Goal: Information Seeking & Learning: Learn about a topic

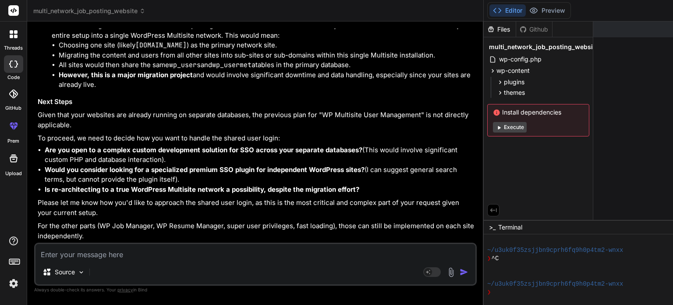
scroll to position [4271, 0]
click at [17, 37] on icon at bounding box center [16, 37] width 4 height 4
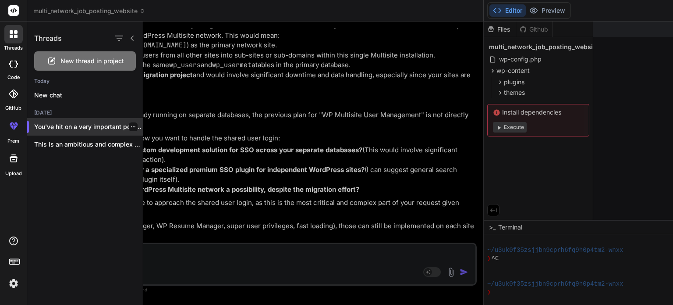
click at [74, 130] on p "You've hit on a very important point..." at bounding box center [88, 126] width 109 height 9
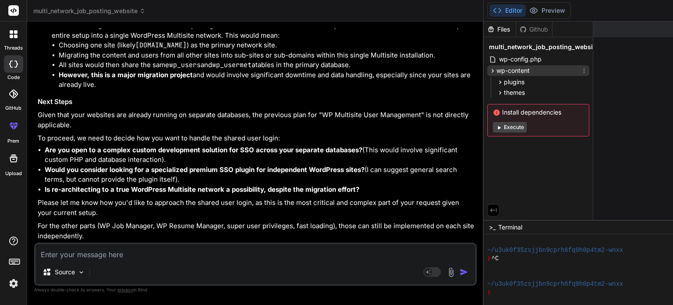
click at [492, 70] on icon at bounding box center [493, 71] width 2 height 4
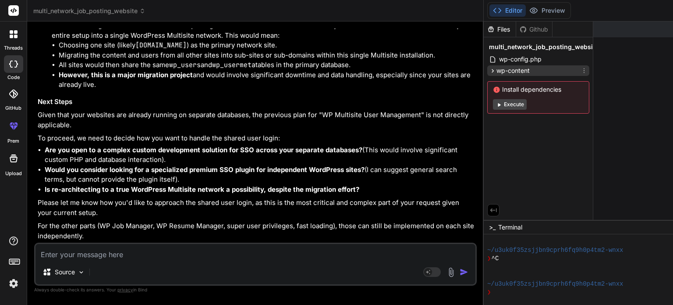
click at [492, 70] on icon at bounding box center [493, 71] width 2 height 4
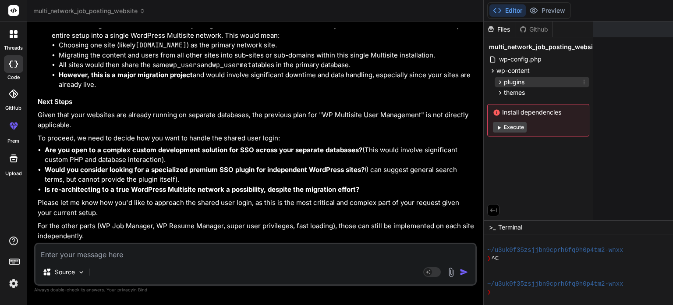
click at [496, 84] on icon at bounding box center [499, 81] width 7 height 7
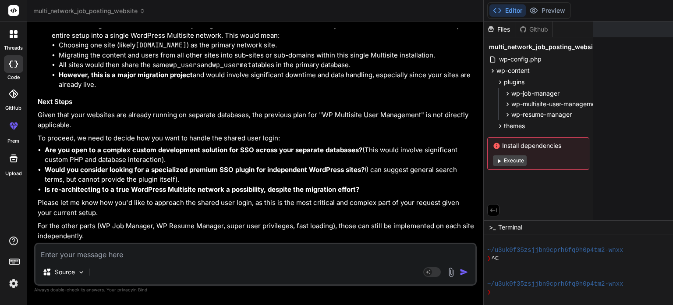
click at [116, 11] on span "multi_network_job_posting_website" at bounding box center [89, 11] width 112 height 9
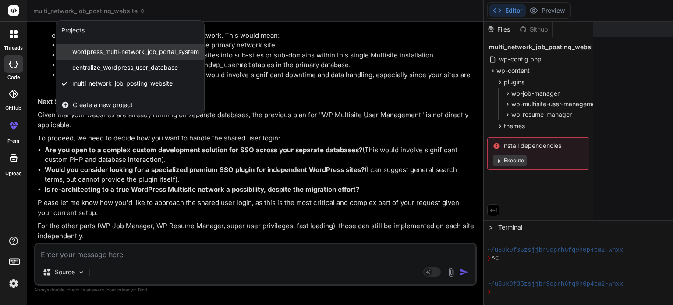
click at [109, 54] on span "wordpress_multi-network_job_portal_system" at bounding box center [135, 51] width 127 height 9
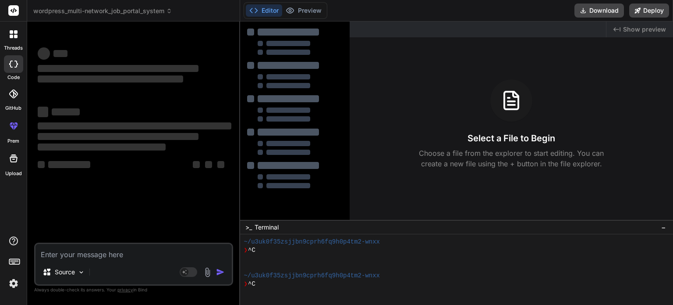
scroll to position [109, 0]
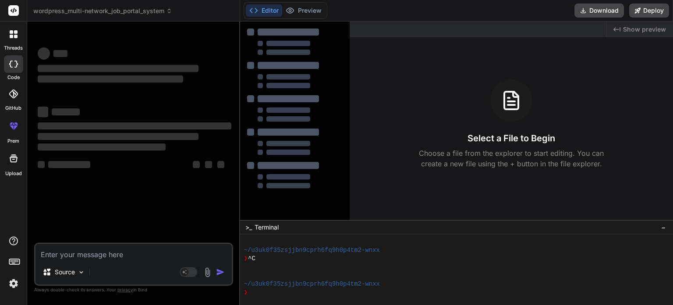
click at [13, 38] on icon at bounding box center [14, 34] width 8 height 8
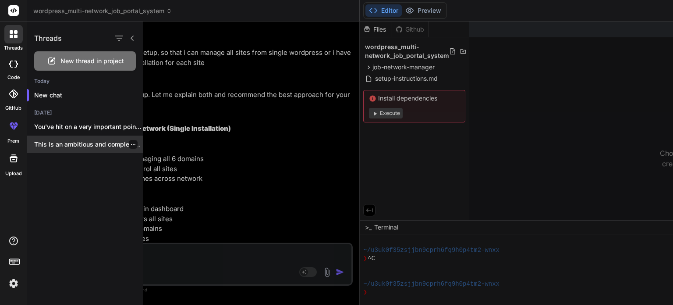
click at [63, 139] on div "This is an ambitious and complex project,..." at bounding box center [85, 144] width 116 height 18
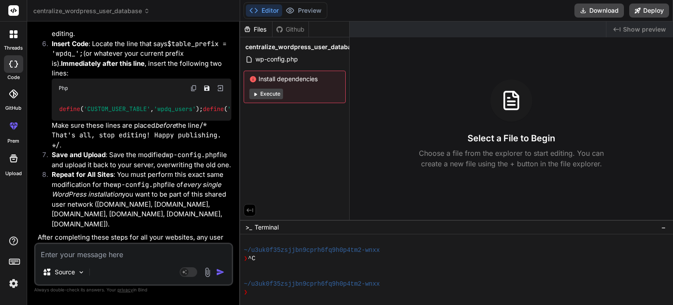
scroll to position [1167, 0]
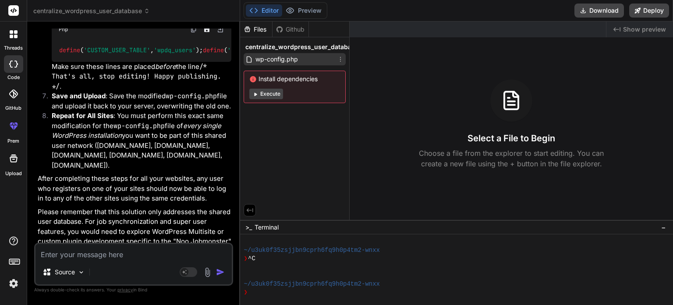
click at [258, 57] on span "wp-config.php" at bounding box center [277, 59] width 44 height 11
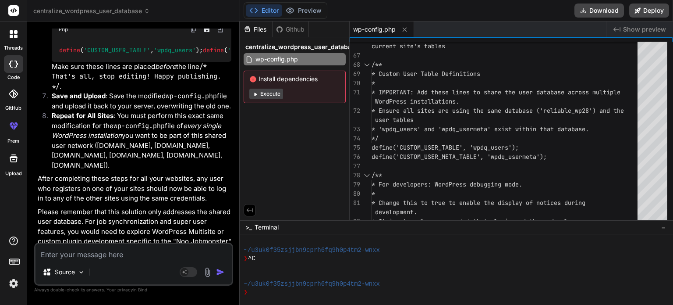
click at [106, 14] on span "centralize_wordpress_user_database" at bounding box center [91, 11] width 117 height 9
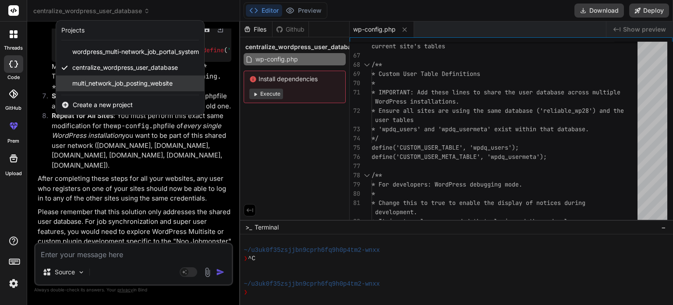
click at [99, 80] on span "multi_network_job_posting_website" at bounding box center [122, 83] width 100 height 9
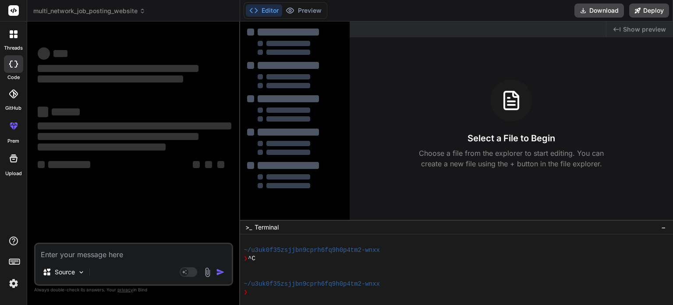
scroll to position [143, 0]
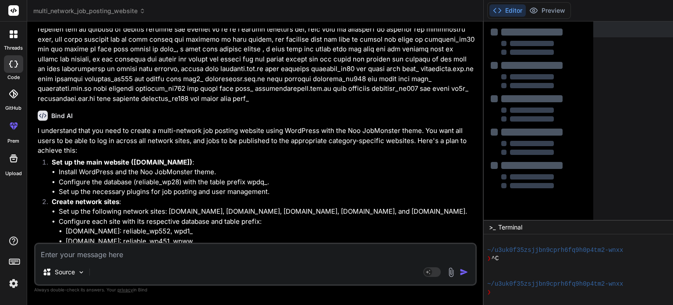
type textarea "x"
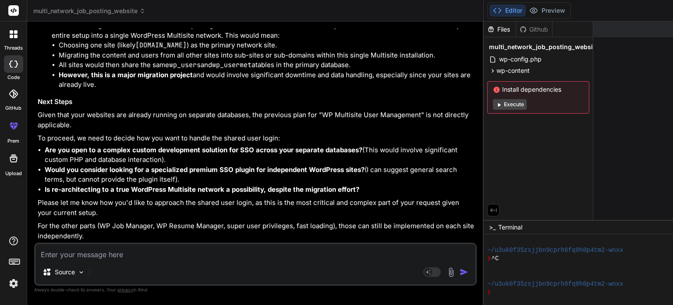
scroll to position [4805, 0]
